Goal: Task Accomplishment & Management: Use online tool/utility

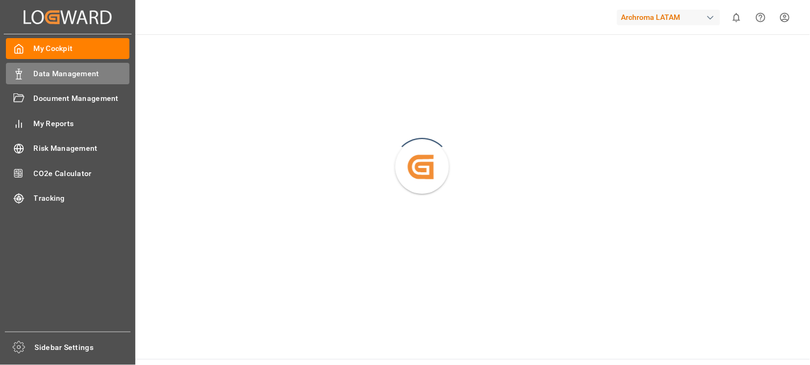
click at [71, 76] on span "Data Management" at bounding box center [82, 73] width 96 height 11
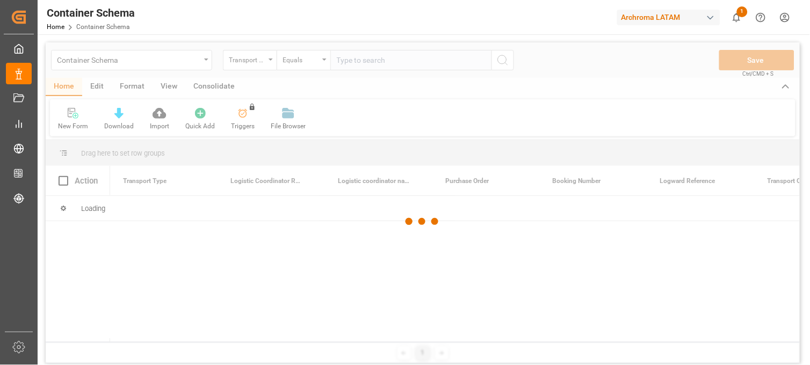
click at [200, 61] on div at bounding box center [423, 221] width 755 height 359
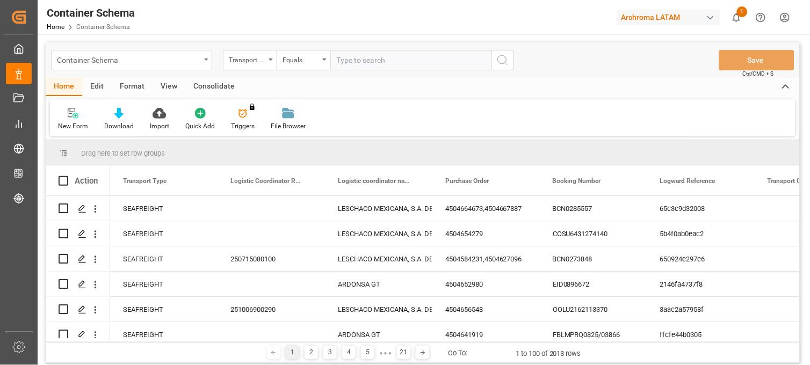
click at [203, 60] on div "Container Schema" at bounding box center [131, 60] width 161 height 20
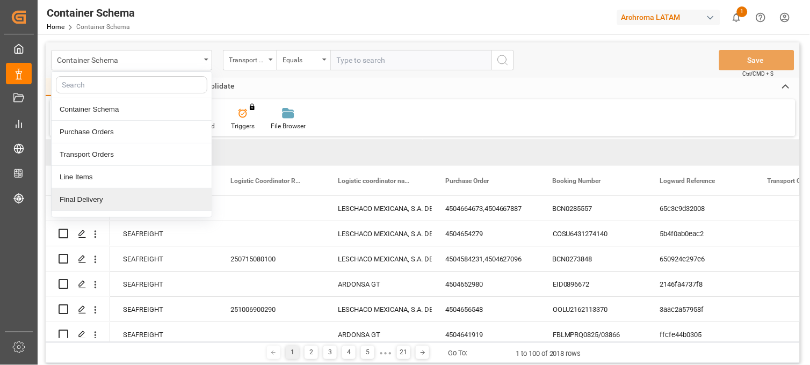
click at [112, 205] on div "Final Delivery" at bounding box center [132, 200] width 160 height 23
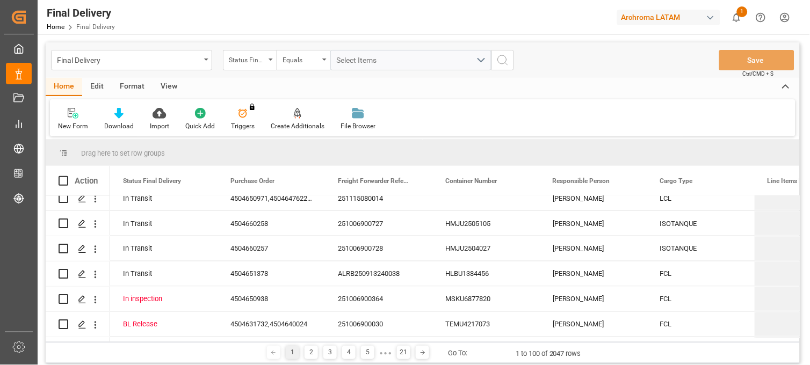
scroll to position [418, 0]
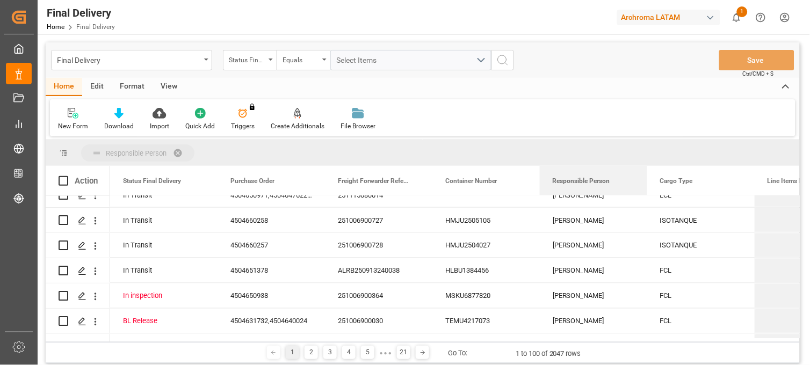
drag, startPoint x: 572, startPoint y: 183, endPoint x: 565, endPoint y: 151, distance: 32.5
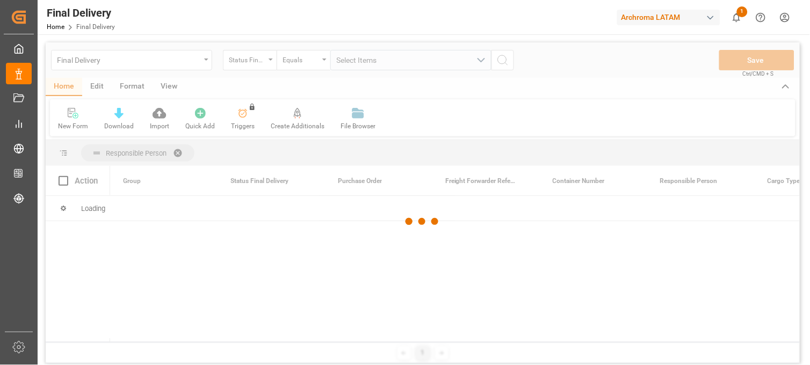
scroll to position [0, 0]
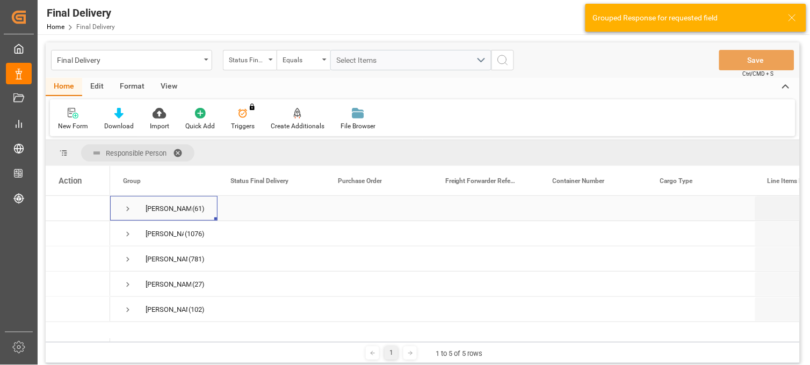
click at [128, 210] on span "Press SPACE to select this row." at bounding box center [128, 209] width 10 height 10
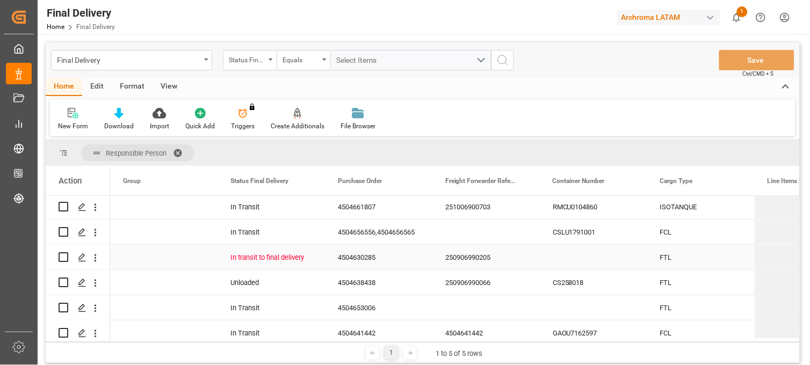
scroll to position [179, 0]
click at [84, 285] on icon "Press SPACE to select this row." at bounding box center [82, 282] width 9 height 9
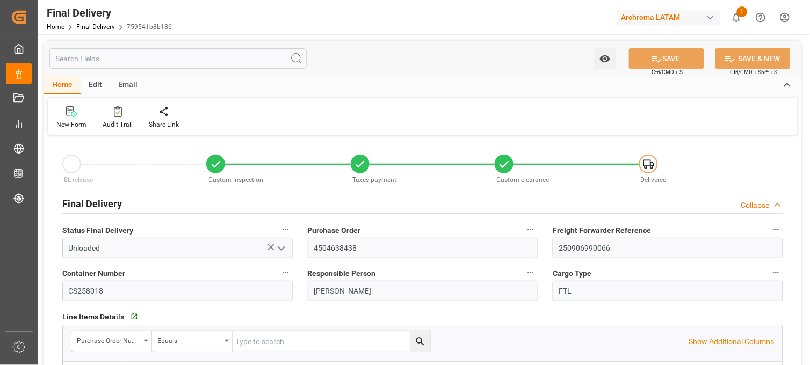
type input "[DATE]"
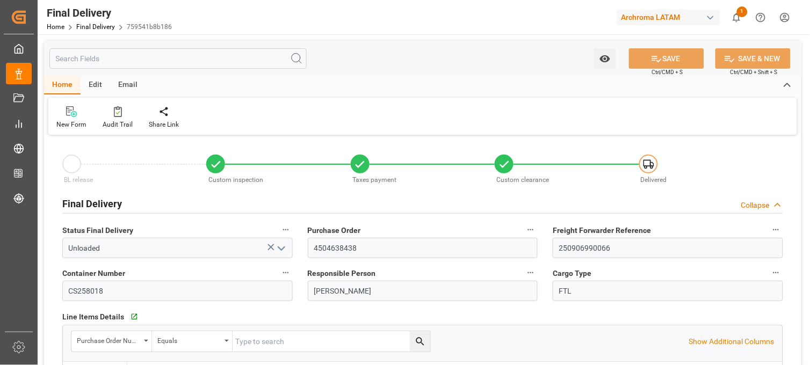
type input "[DATE] 08:00"
type input "[DATE] 00:00"
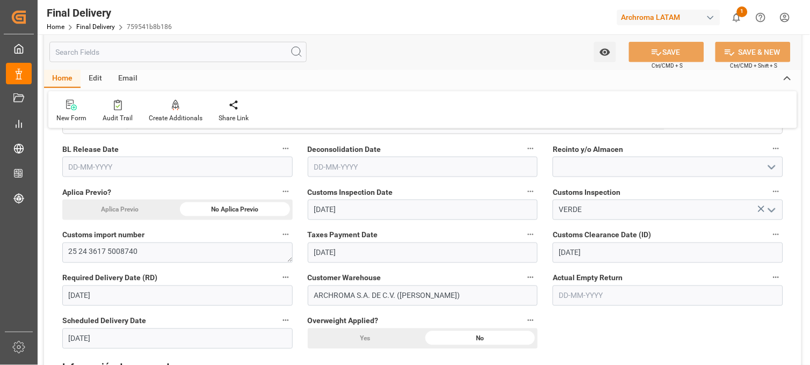
scroll to position [298, 0]
